Goal: Find contact information: Find contact information

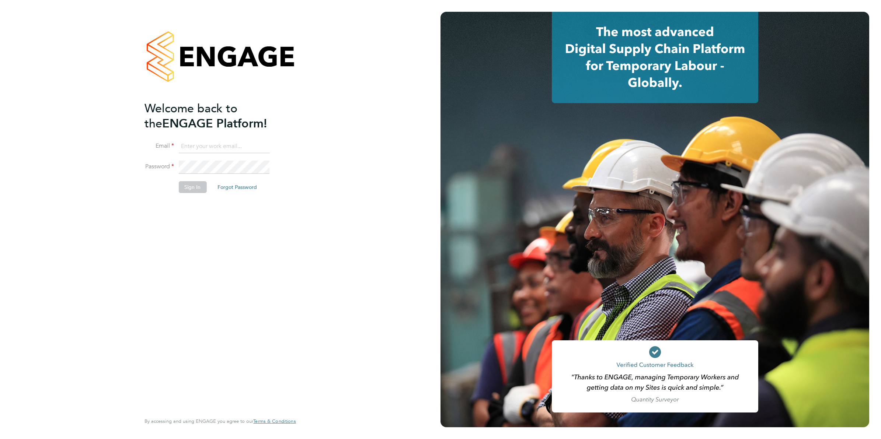
type input "codonovan@skilledcareers.co.uk"
click at [199, 190] on button "Sign In" at bounding box center [192, 187] width 28 height 12
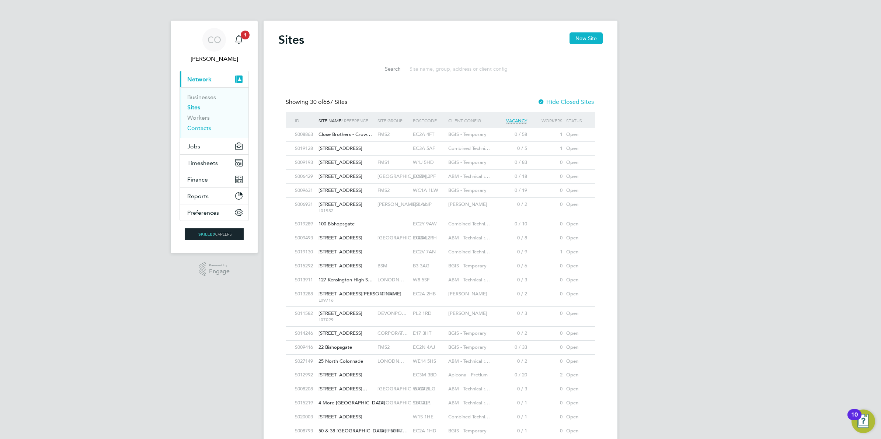
click at [196, 126] on link "Contacts" at bounding box center [199, 128] width 24 height 7
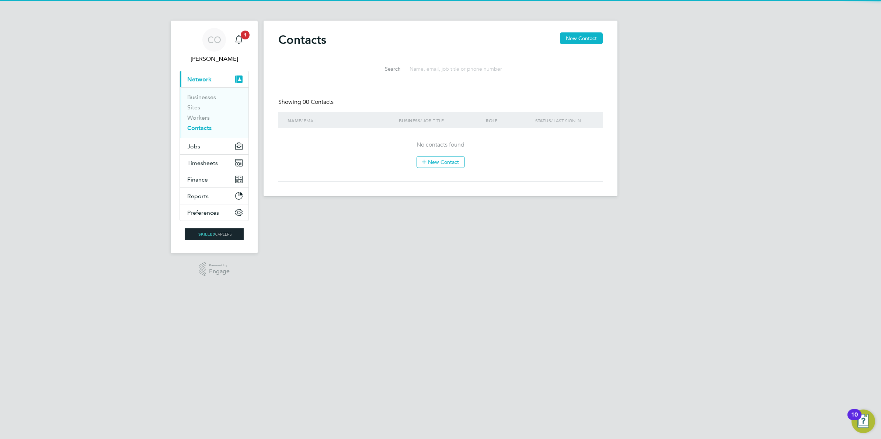
click at [446, 69] on input at bounding box center [460, 69] width 108 height 14
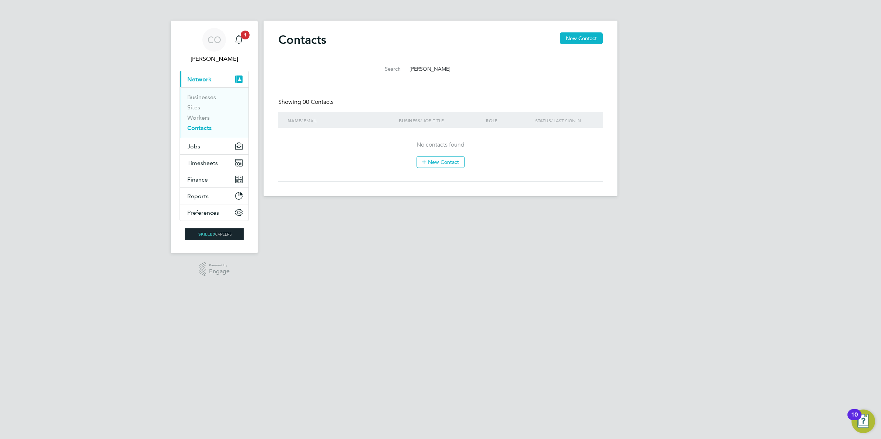
click at [203, 122] on li "Workers" at bounding box center [214, 119] width 55 height 10
click at [202, 130] on link "Contacts" at bounding box center [199, 128] width 24 height 7
click at [475, 59] on li "Search [PERSON_NAME]" at bounding box center [440, 69] width 164 height 22
click at [466, 76] on input "[PERSON_NAME]" at bounding box center [460, 69] width 108 height 14
type input "[PERSON_NAME]"
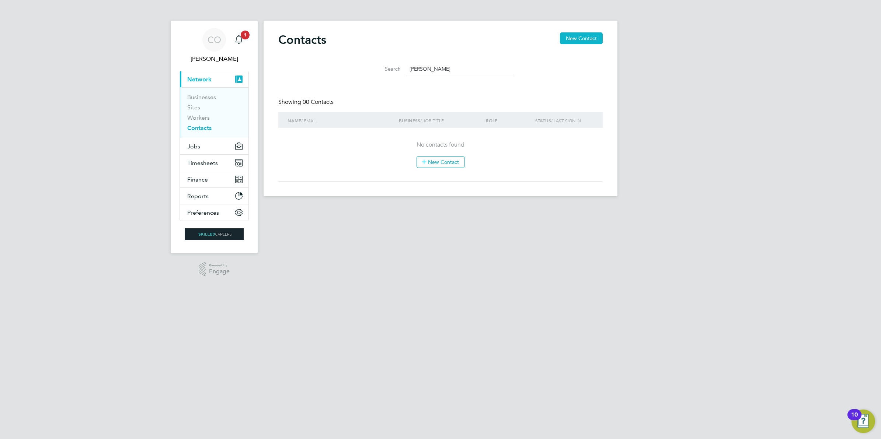
click at [209, 81] on span "Network" at bounding box center [199, 79] width 24 height 7
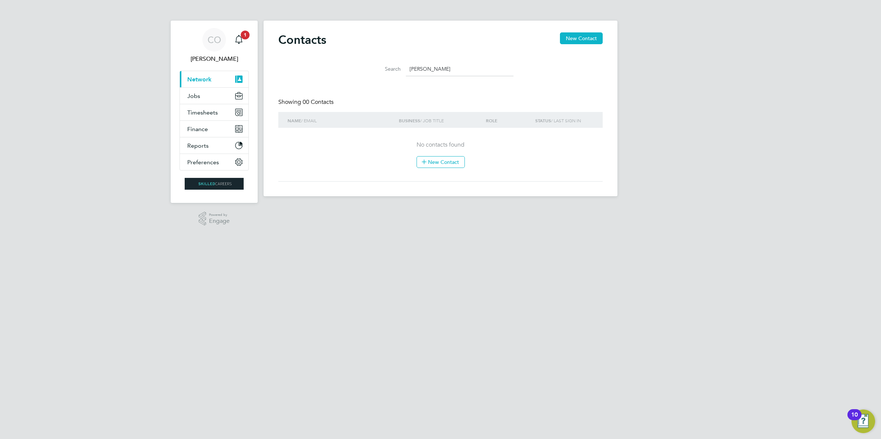
click at [209, 81] on span "Network" at bounding box center [199, 79] width 24 height 7
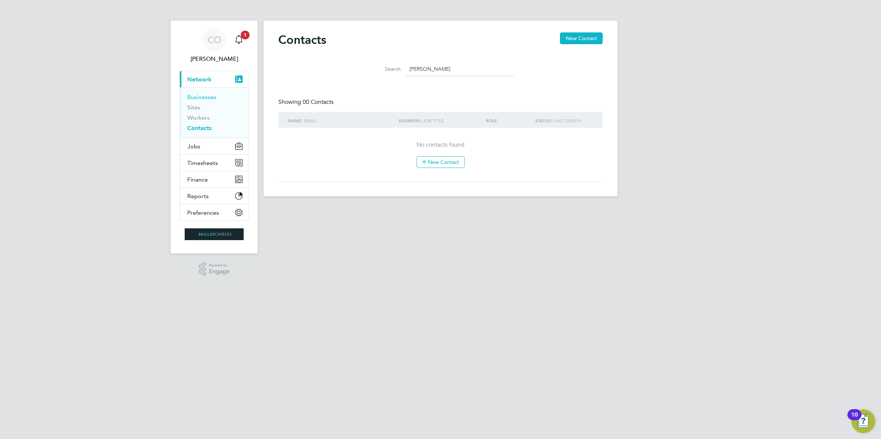
click at [210, 98] on link "Businesses" at bounding box center [201, 97] width 29 height 7
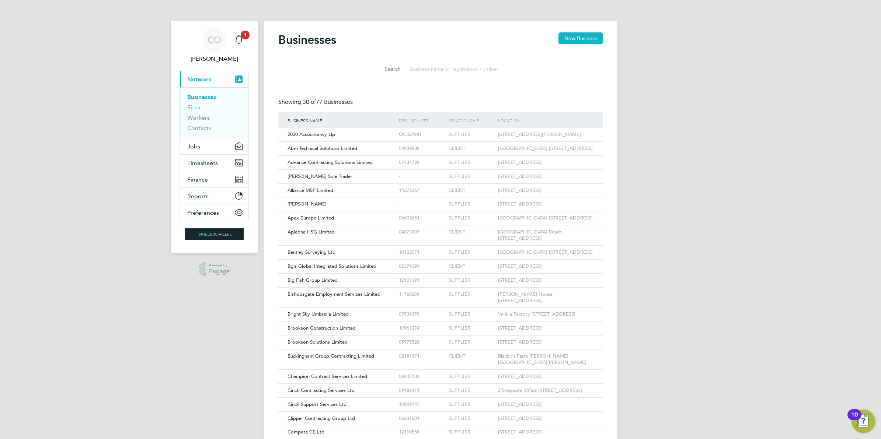
click at [189, 109] on link "Sites" at bounding box center [193, 107] width 13 height 7
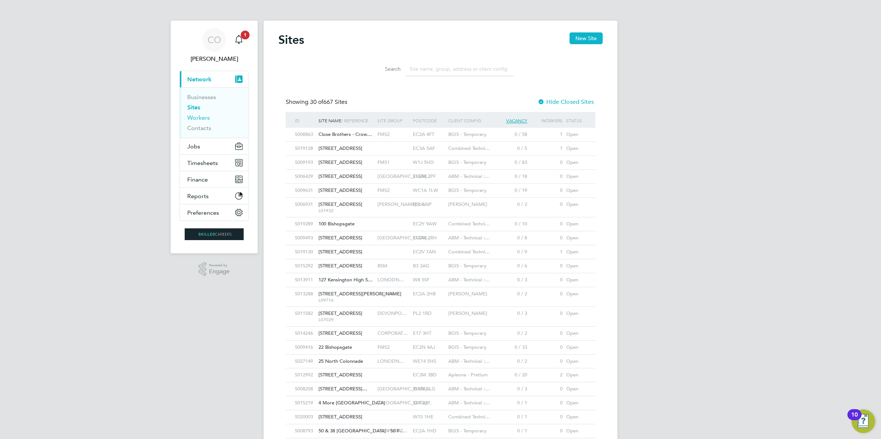
click at [193, 120] on link "Workers" at bounding box center [198, 117] width 22 height 7
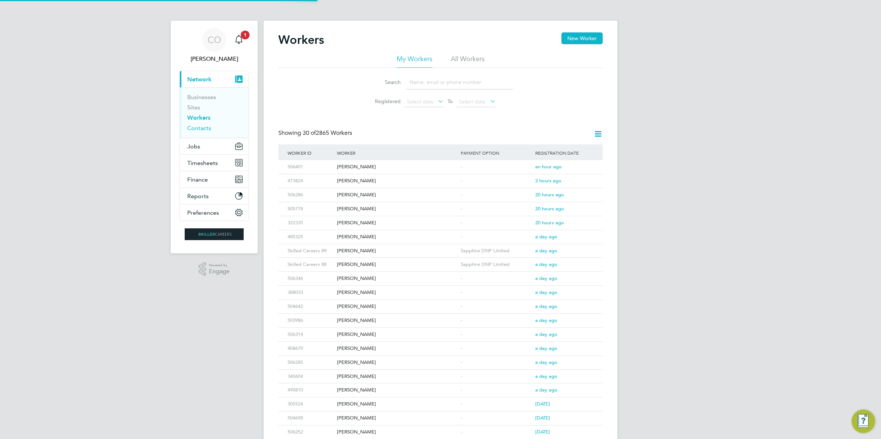
click at [194, 129] on link "Contacts" at bounding box center [199, 128] width 24 height 7
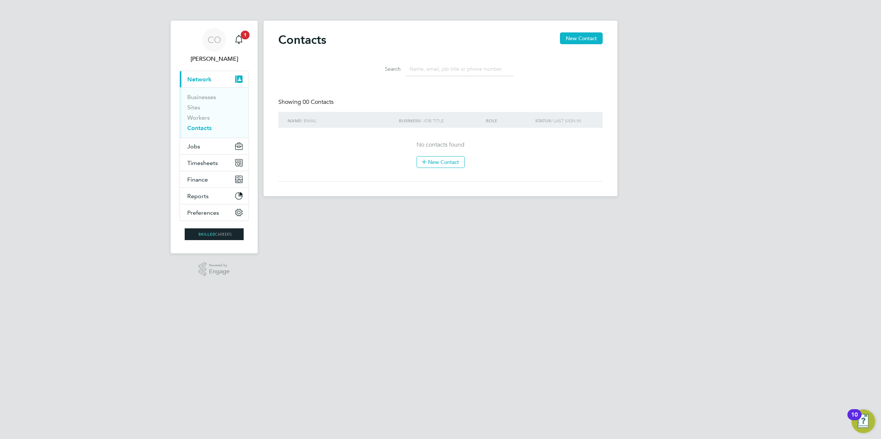
click at [426, 69] on input at bounding box center [460, 69] width 108 height 14
type input "[PERSON_NAME]"
click at [204, 118] on link "Workers" at bounding box center [198, 117] width 22 height 7
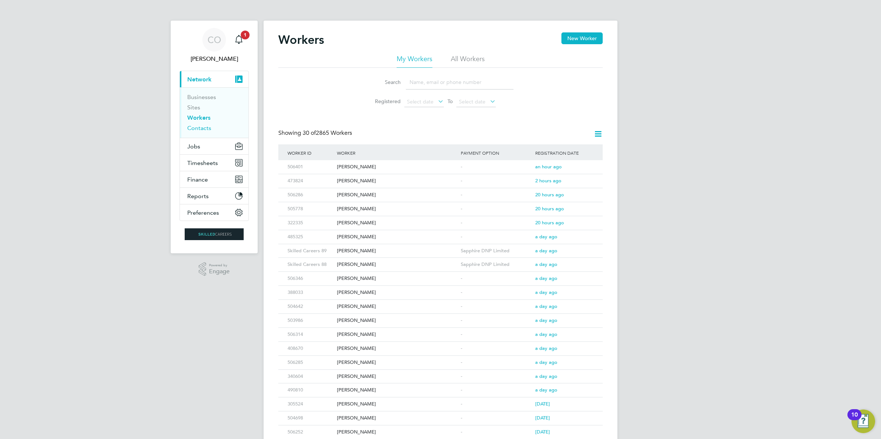
click at [199, 129] on link "Contacts" at bounding box center [199, 128] width 24 height 7
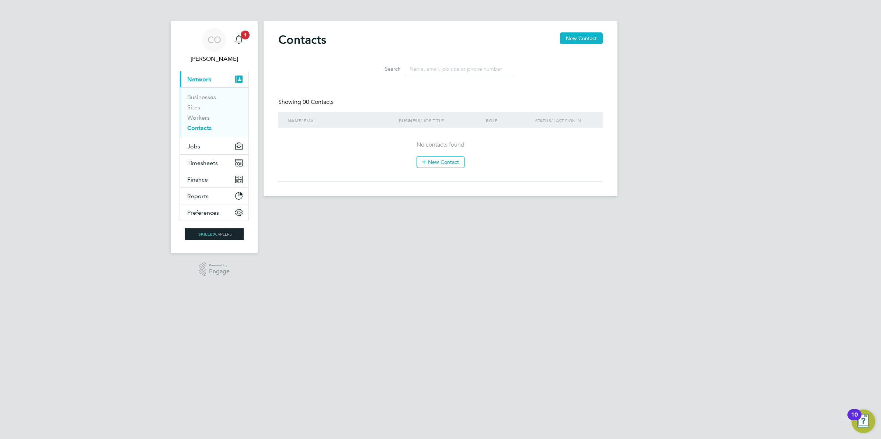
click at [419, 74] on input at bounding box center [460, 69] width 108 height 14
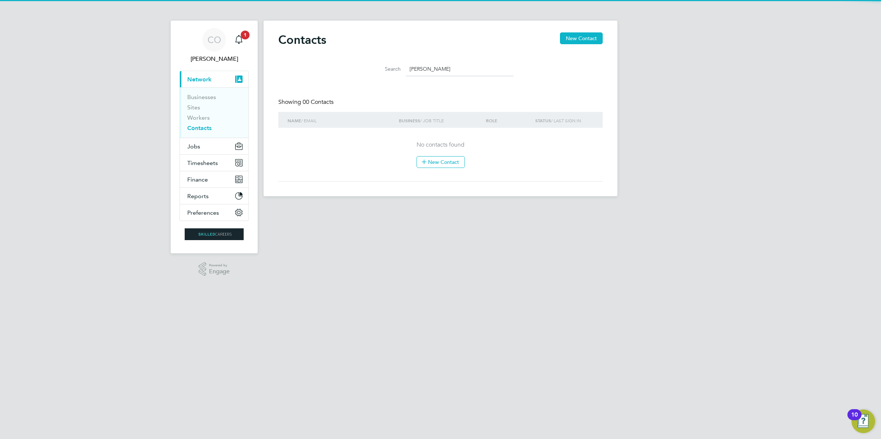
type input "[PERSON_NAME]"
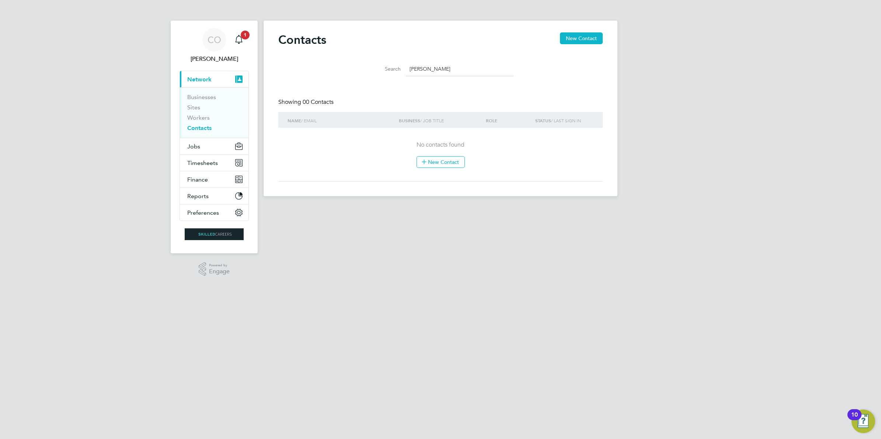
click at [204, 85] on button "Current page: Network" at bounding box center [214, 79] width 69 height 16
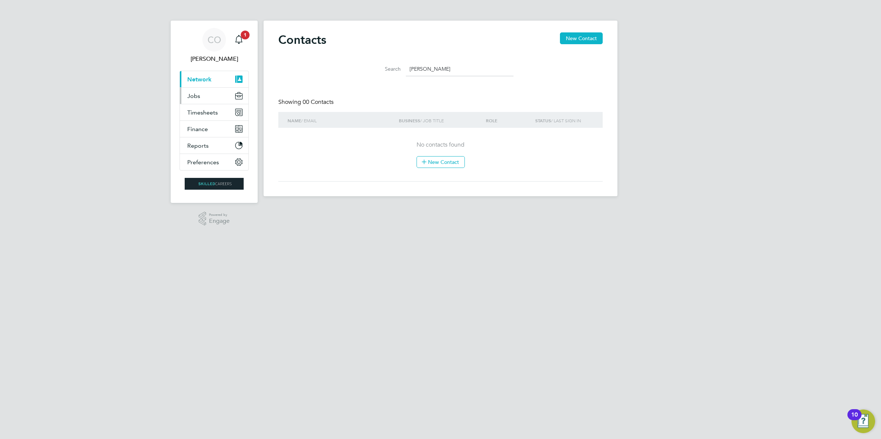
click at [205, 88] on button "Jobs" at bounding box center [214, 96] width 69 height 16
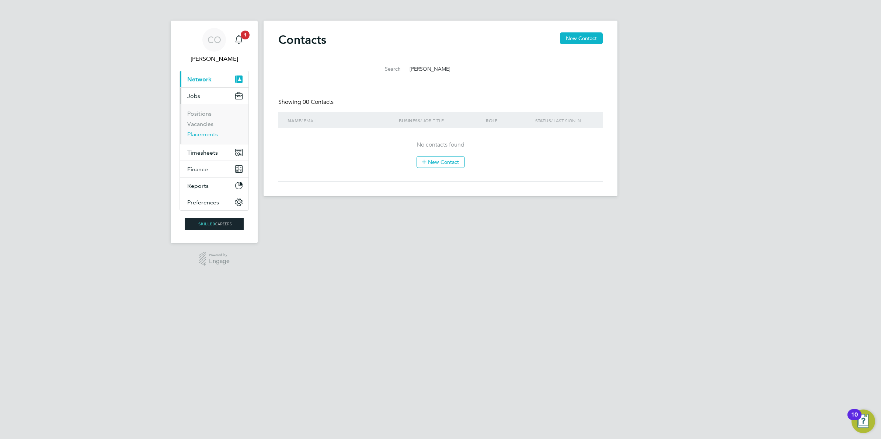
click at [200, 136] on link "Placements" at bounding box center [202, 134] width 31 height 7
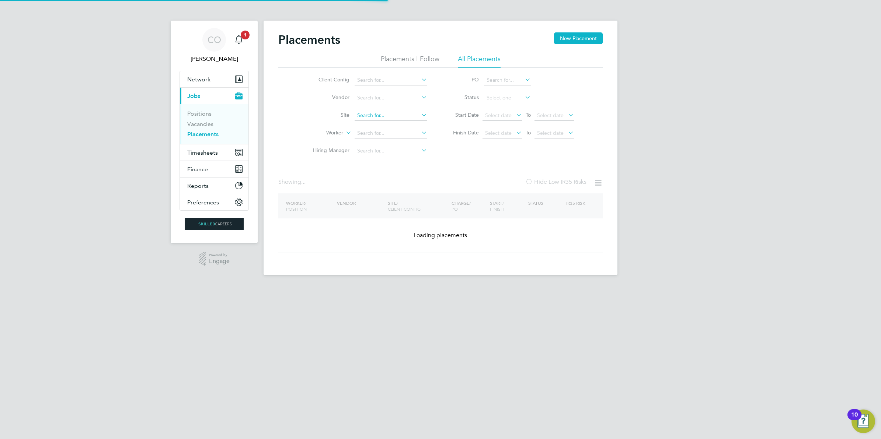
click at [371, 111] on input at bounding box center [390, 116] width 73 height 10
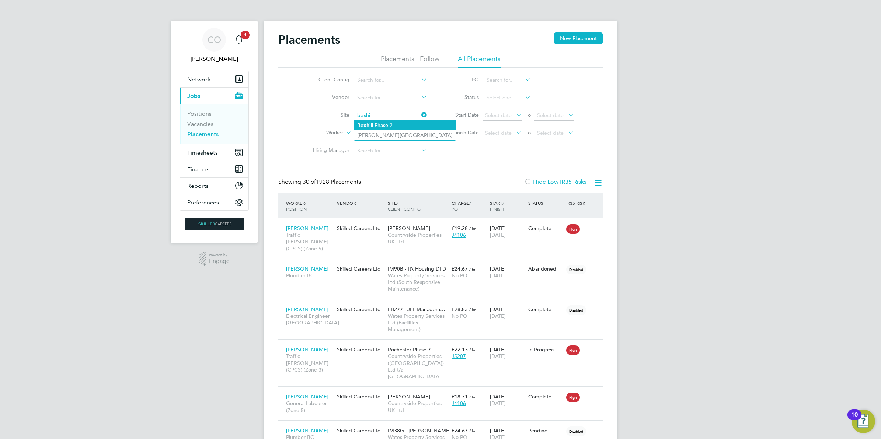
type input "Bexhill Phase 2"
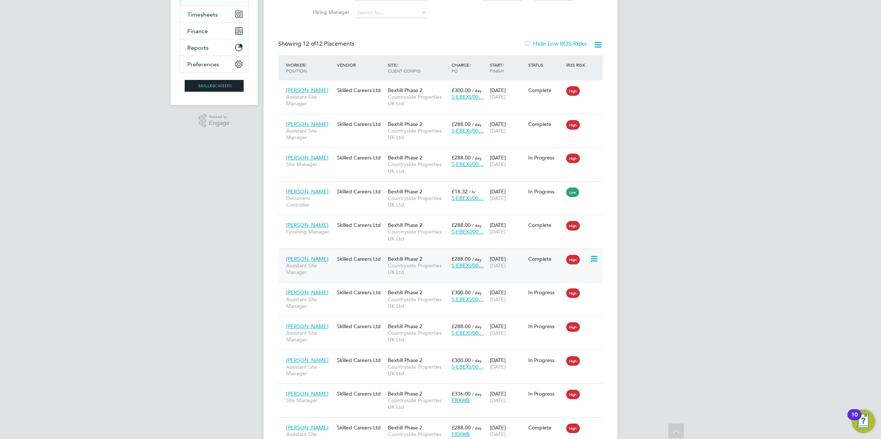
click at [401, 264] on span "Countryside Properties UK Ltd" at bounding box center [418, 268] width 60 height 13
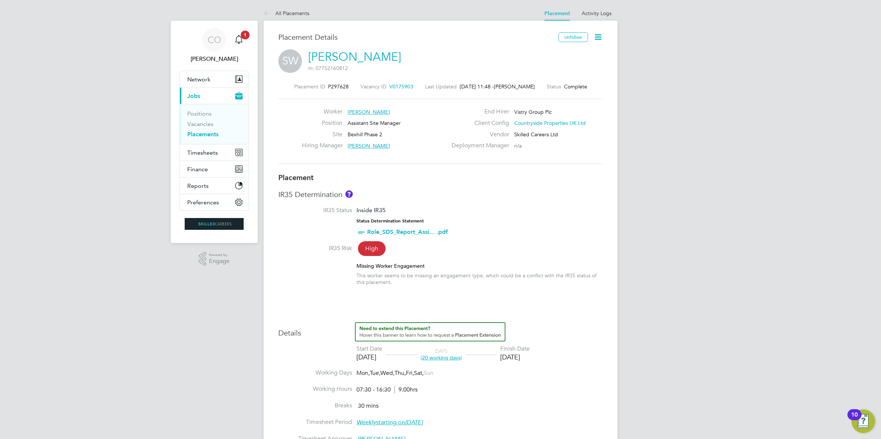
click at [379, 146] on span "Kevin Shannon" at bounding box center [368, 146] width 42 height 7
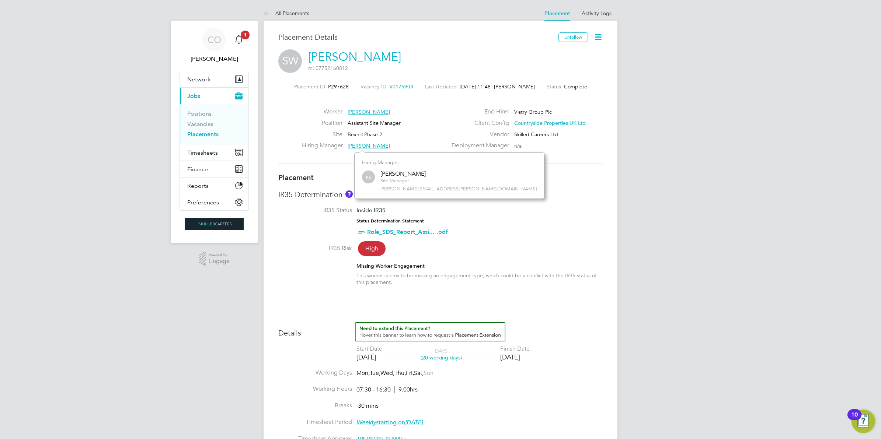
scroll to position [4, 3]
click at [376, 144] on span "Kevin Shannon" at bounding box center [368, 146] width 42 height 7
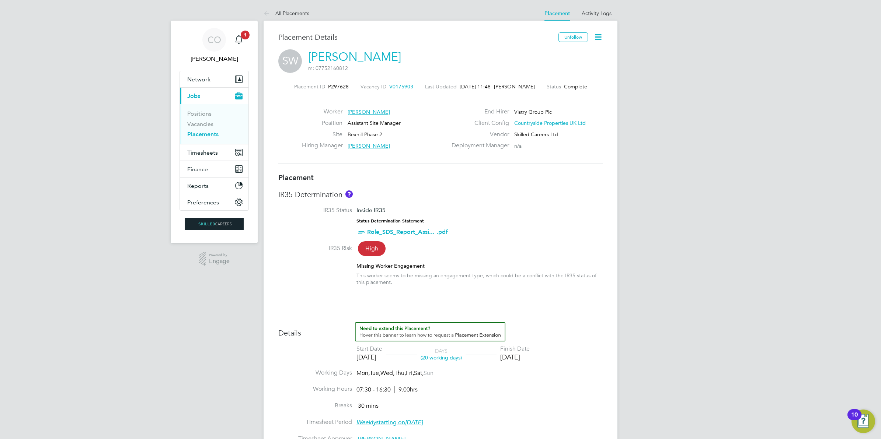
click at [376, 144] on span "Kevin Shannon" at bounding box center [368, 146] width 42 height 7
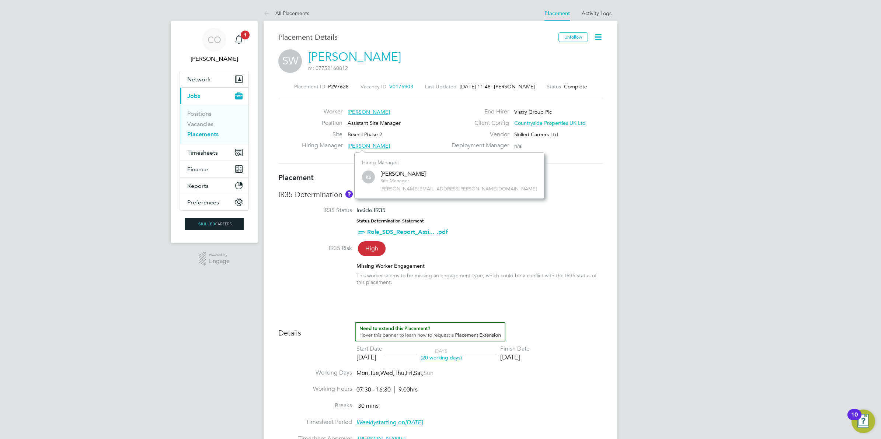
click at [386, 163] on div "Hiring Manager:" at bounding box center [449, 162] width 175 height 7
click at [340, 146] on label "Hiring Manager" at bounding box center [322, 146] width 41 height 8
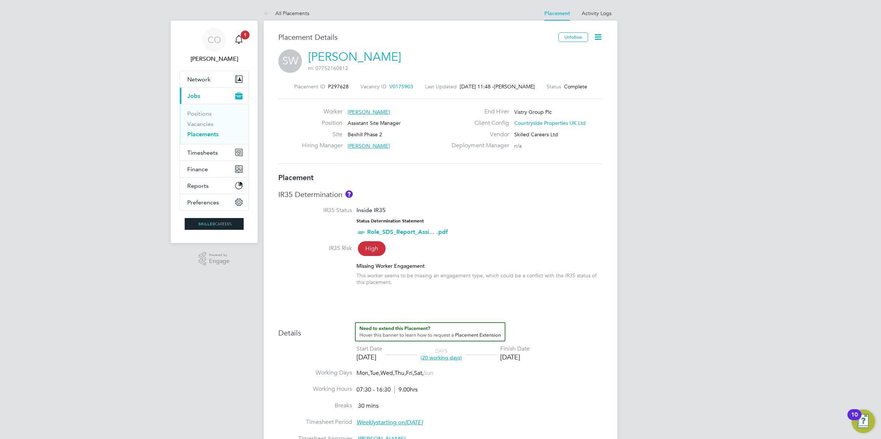
click at [356, 146] on span "Kevin Shannon" at bounding box center [368, 146] width 42 height 7
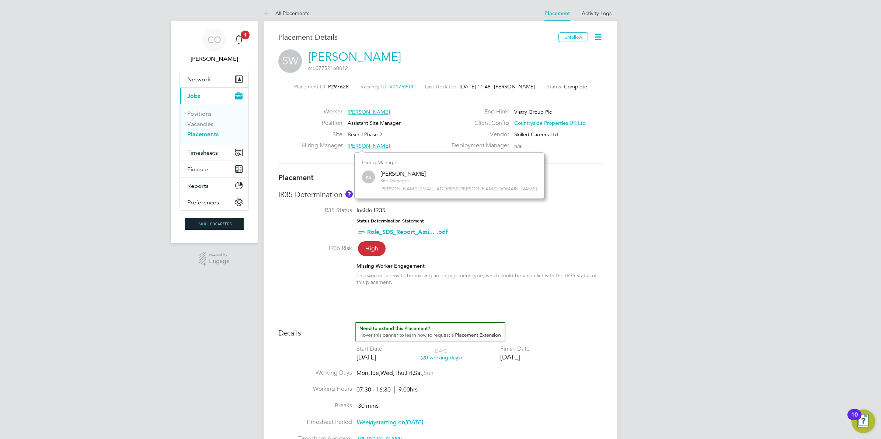
click at [356, 146] on span "Kevin Shannon" at bounding box center [368, 146] width 42 height 7
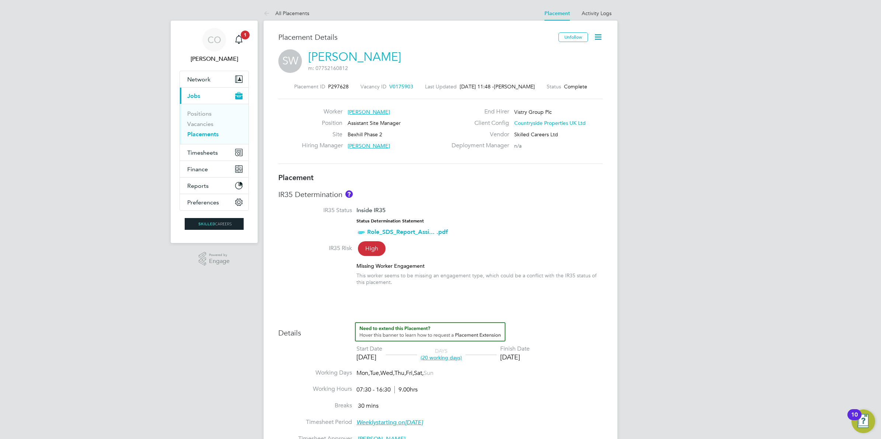
click at [356, 146] on span "Kevin Shannon" at bounding box center [368, 146] width 42 height 7
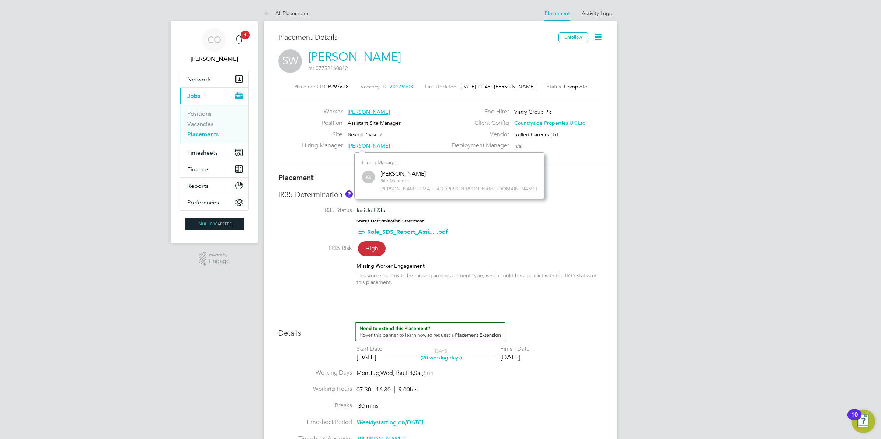
click at [522, 224] on li "IR35 Status Inside IR35 Status Determination Statement Role_SDS_Report_Assi... …" at bounding box center [440, 226] width 324 height 38
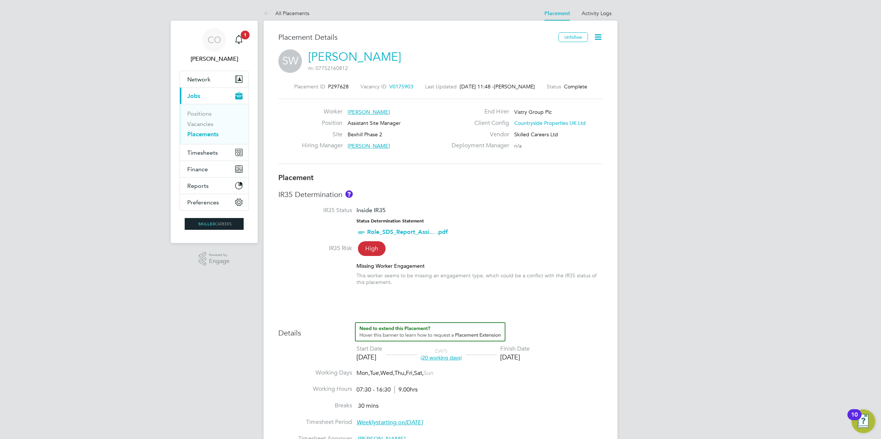
click at [370, 145] on span "Kevin Shannon" at bounding box center [368, 146] width 42 height 7
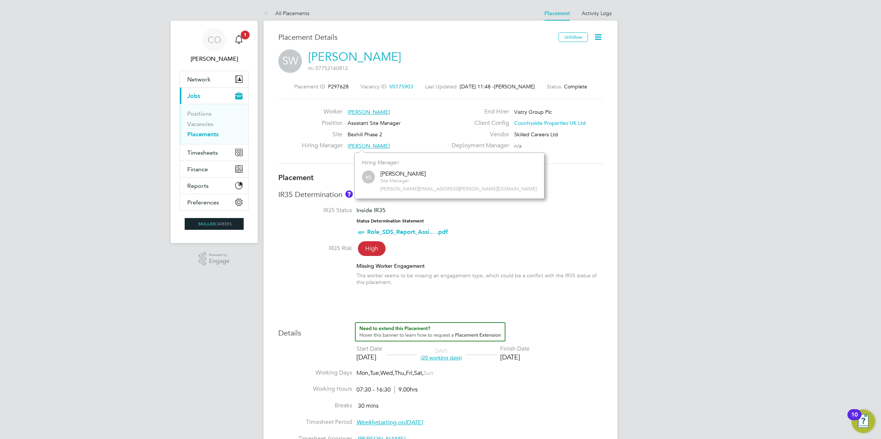
click at [396, 192] on span "kevin.shannon@vistry.co.uk" at bounding box center [458, 189] width 156 height 6
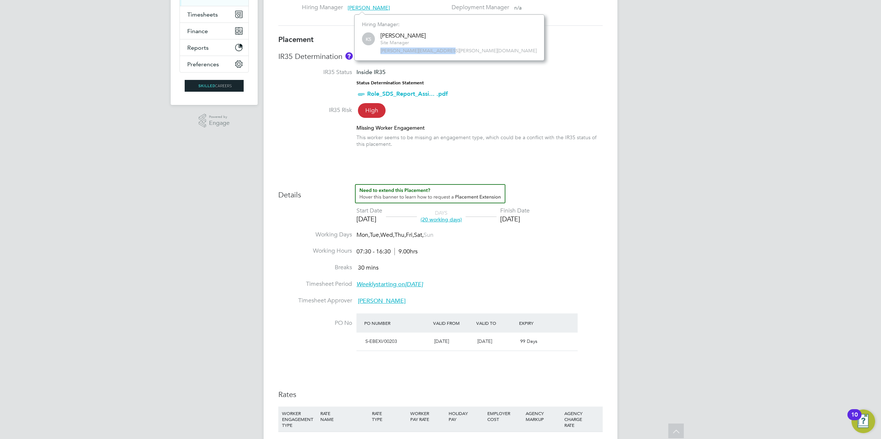
drag, startPoint x: 440, startPoint y: 52, endPoint x: 377, endPoint y: 52, distance: 63.4
click at [377, 52] on div "KS Kevin Shannon Site Manager kevin.shannon@vistry.co.uk" at bounding box center [449, 42] width 175 height 23
copy span "kevin.shannon@vistry.co.uk"
